Goal: Task Accomplishment & Management: Complete application form

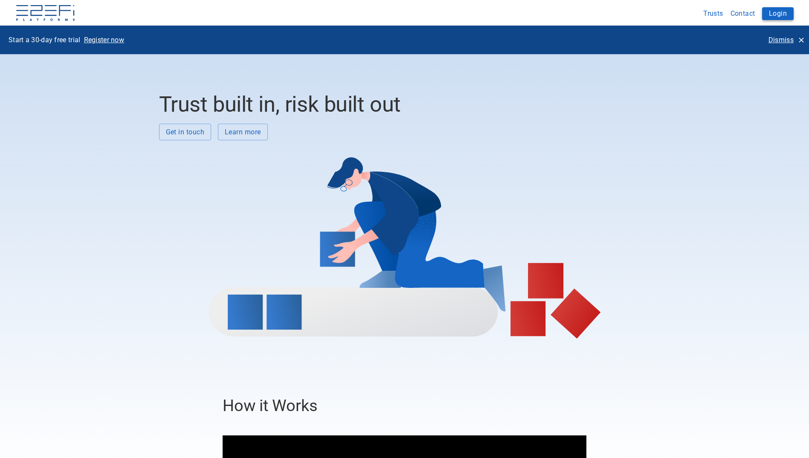
click at [776, 9] on button "Login" at bounding box center [778, 13] width 32 height 13
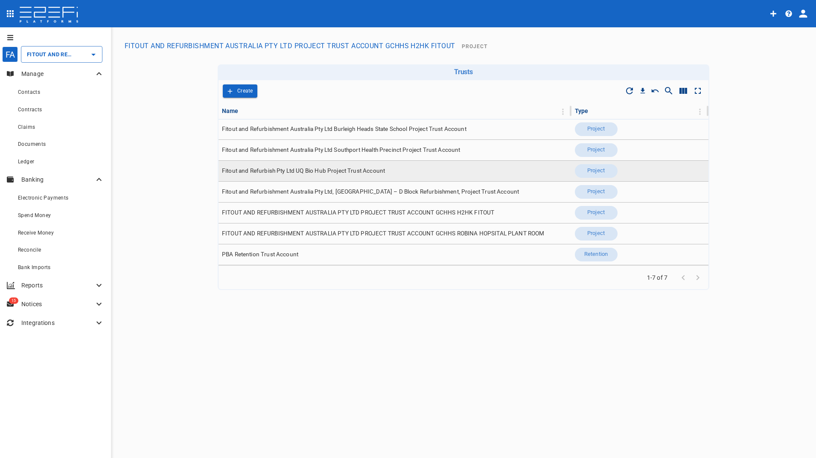
click at [347, 175] on span "Fitout and Refurbish Pty Ltd UQ Bio Hub Project Trust Account" at bounding box center [303, 171] width 163 height 8
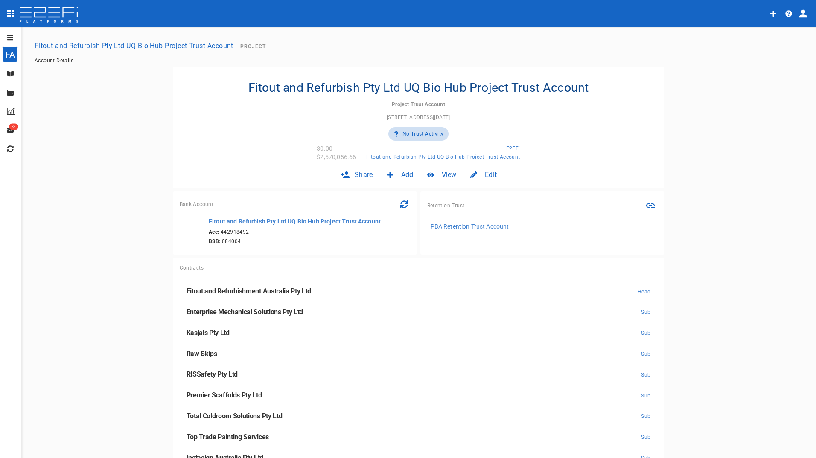
click at [11, 75] on icon at bounding box center [10, 73] width 7 height 5
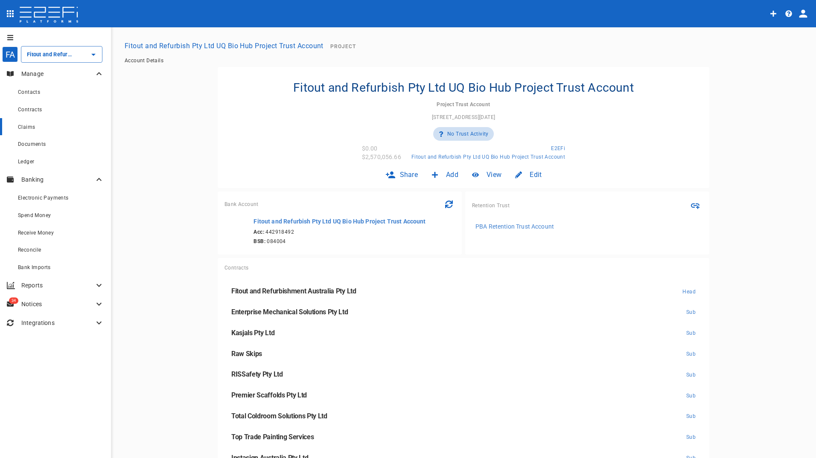
click at [30, 129] on span "Claims" at bounding box center [26, 127] width 17 height 6
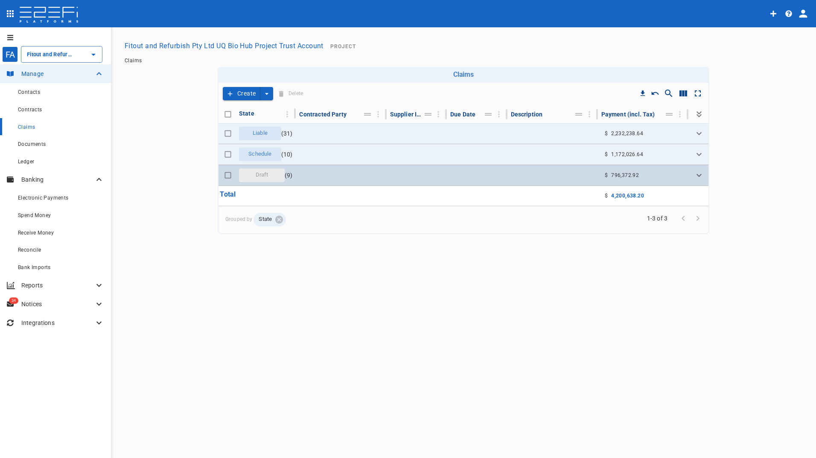
click at [260, 174] on span "Draft" at bounding box center [261, 175] width 23 height 8
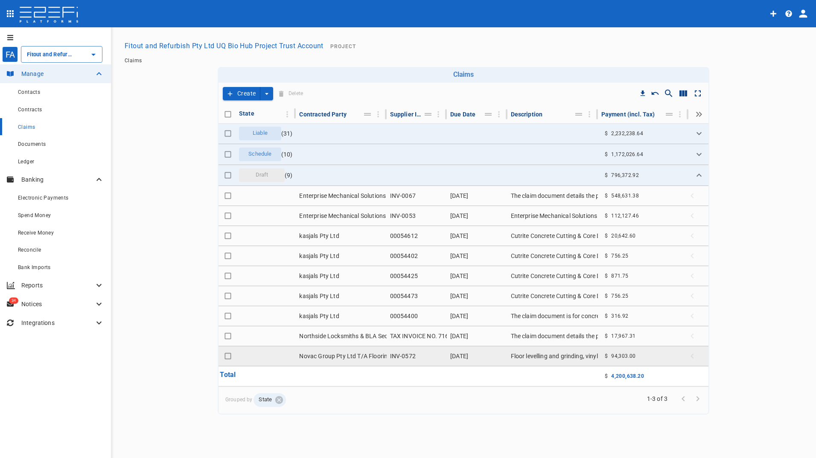
click at [313, 358] on td "Novac Group Pty Ltd T/A Floorin" at bounding box center [341, 356] width 90 height 20
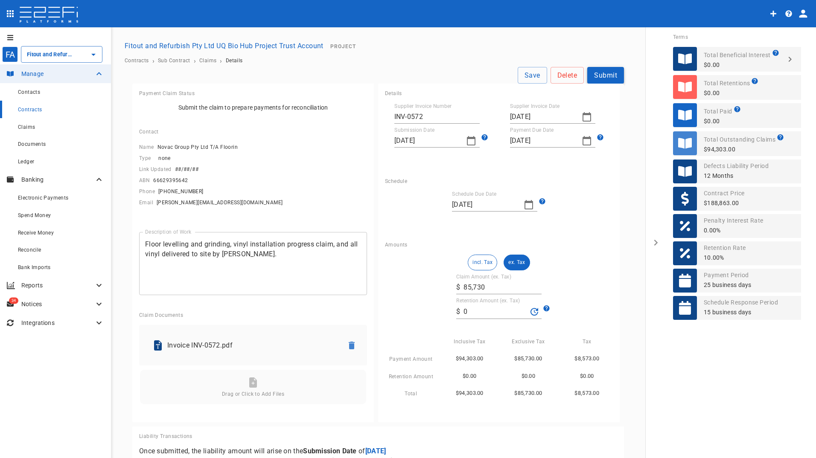
click at [596, 78] on button "Submit" at bounding box center [605, 75] width 37 height 17
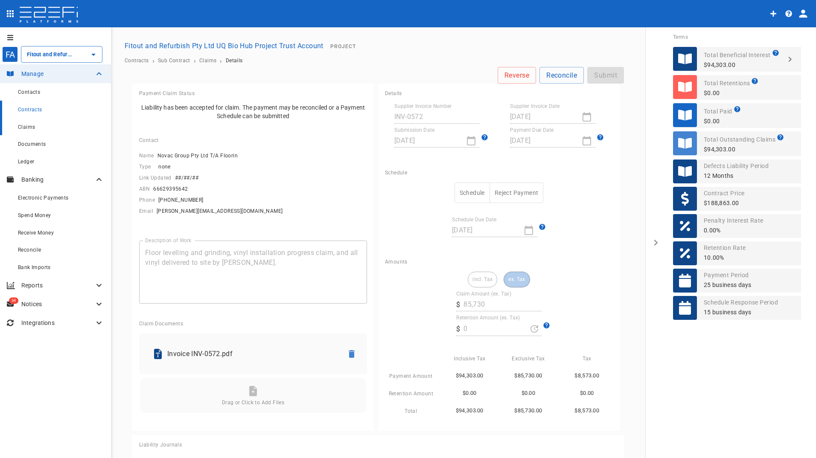
click at [28, 122] on div "Claims" at bounding box center [61, 127] width 86 height 11
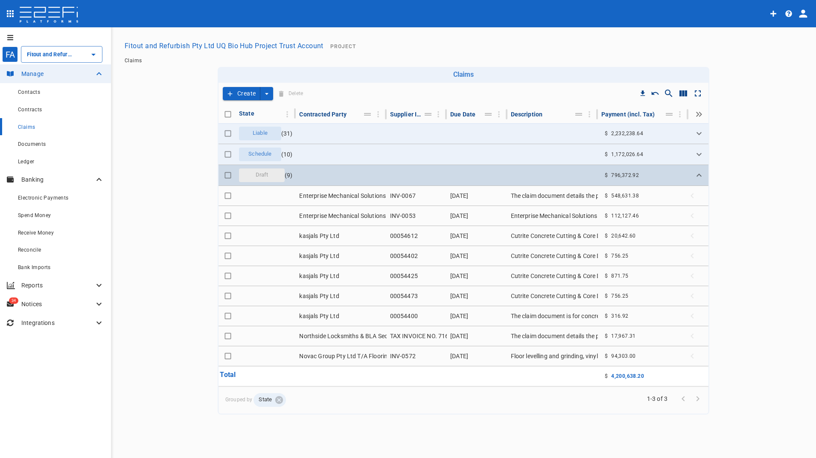
click at [273, 178] on div "Draft" at bounding box center [262, 175] width 46 height 14
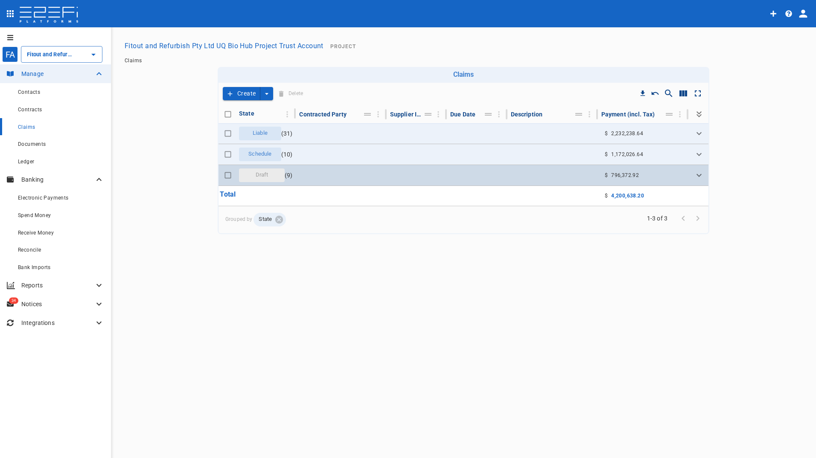
click at [273, 178] on div "Draft" at bounding box center [262, 175] width 46 height 14
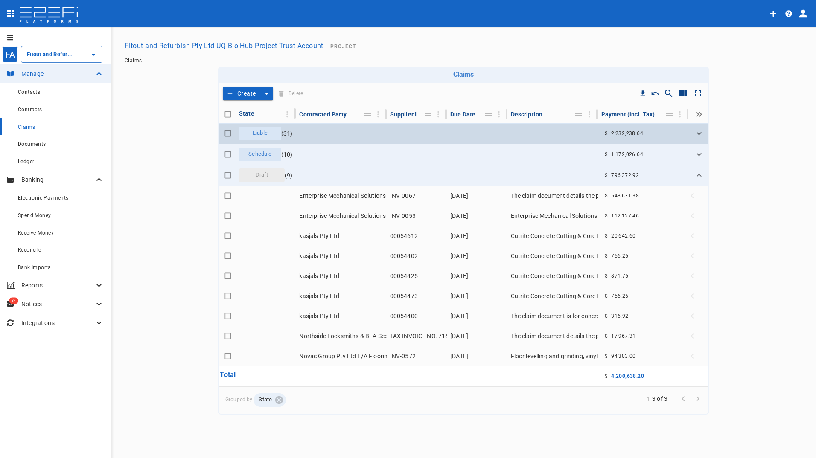
click at [254, 136] on span "Liable" at bounding box center [259, 133] width 25 height 8
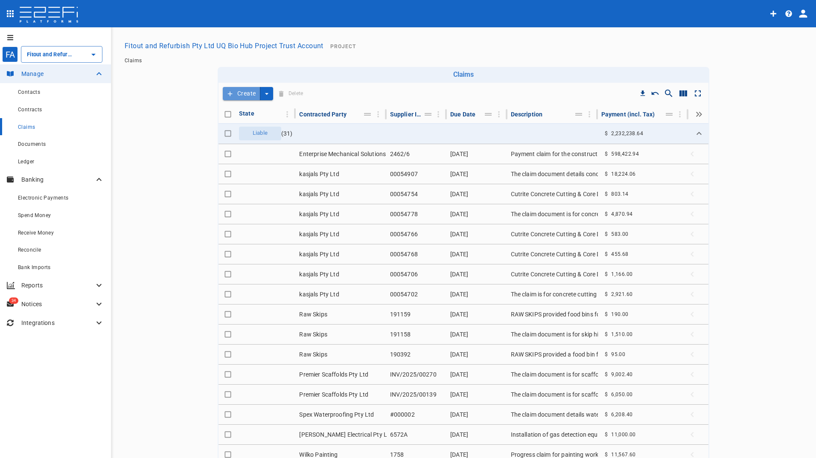
click at [245, 97] on button "Create" at bounding box center [242, 93] width 38 height 13
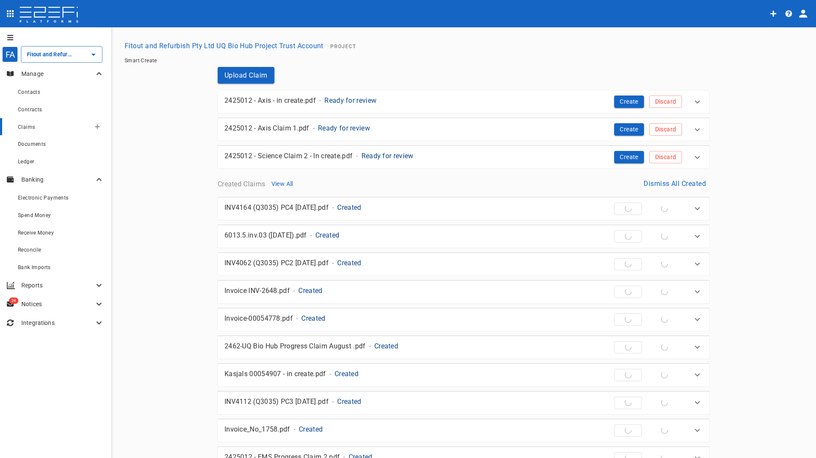
click at [24, 131] on div "Claims" at bounding box center [54, 127] width 73 height 11
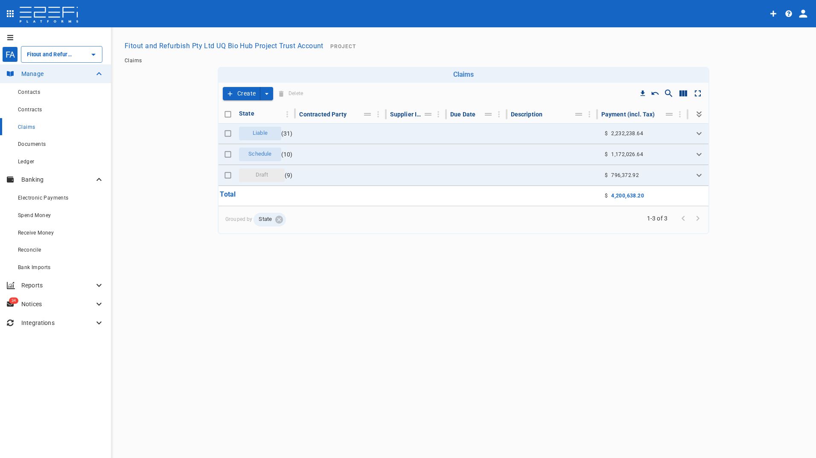
type input "Fitout and Refurbish Pty Ltd UQ Bio Hub Project Trust Account"
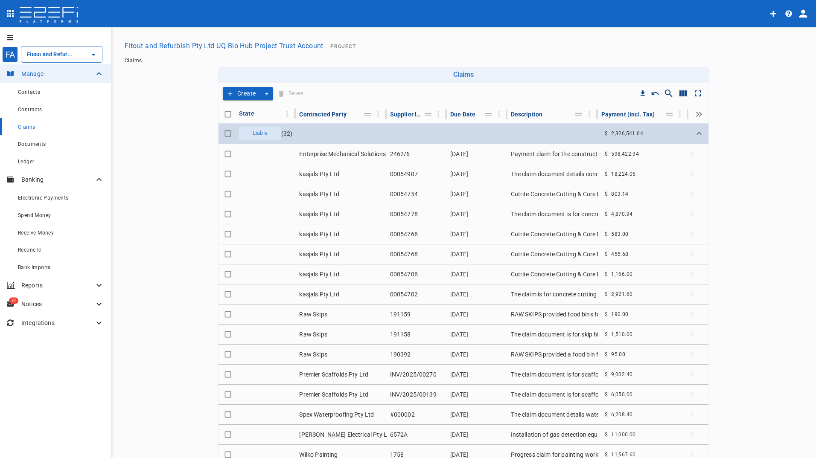
click at [694, 131] on icon "Expand" at bounding box center [699, 133] width 10 height 10
